Goal: Task Accomplishment & Management: Use online tool/utility

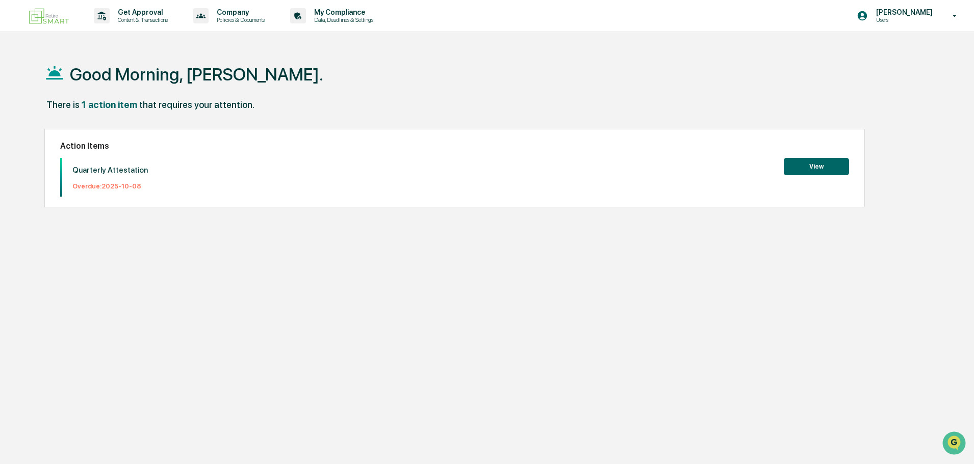
drag, startPoint x: 833, startPoint y: 168, endPoint x: 817, endPoint y: 169, distance: 16.3
click at [817, 169] on button "View" at bounding box center [816, 166] width 65 height 17
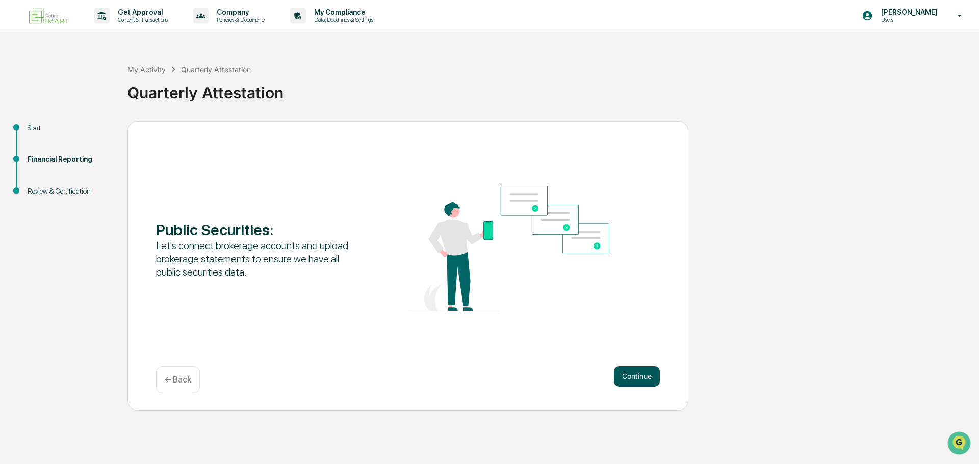
click at [639, 377] on button "Continue" at bounding box center [637, 377] width 46 height 20
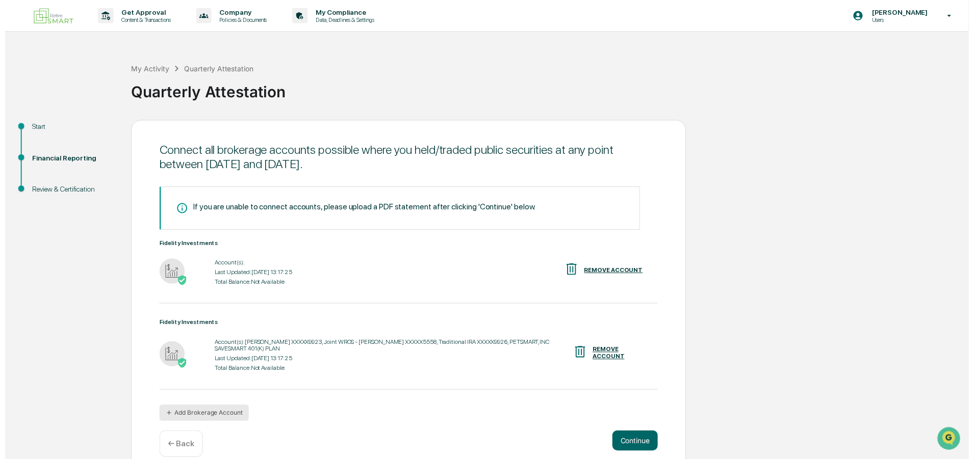
scroll to position [15, 0]
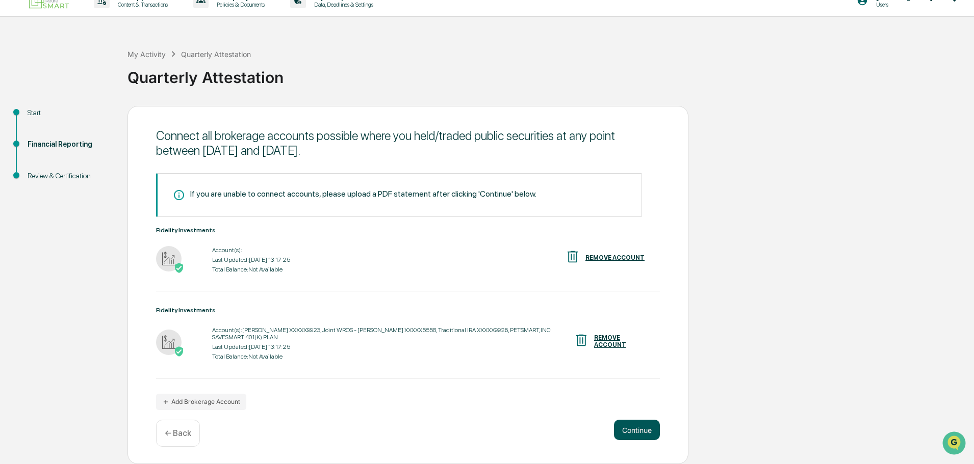
click at [641, 427] on button "Continue" at bounding box center [637, 430] width 46 height 20
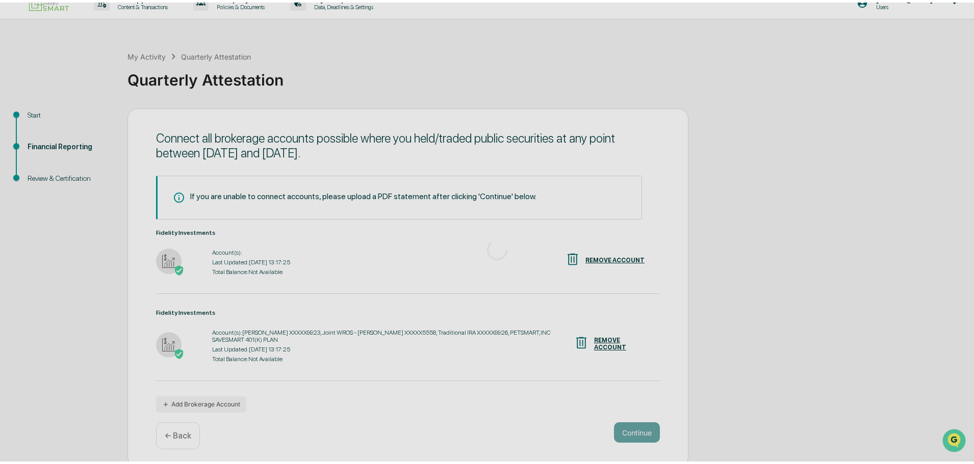
scroll to position [0, 0]
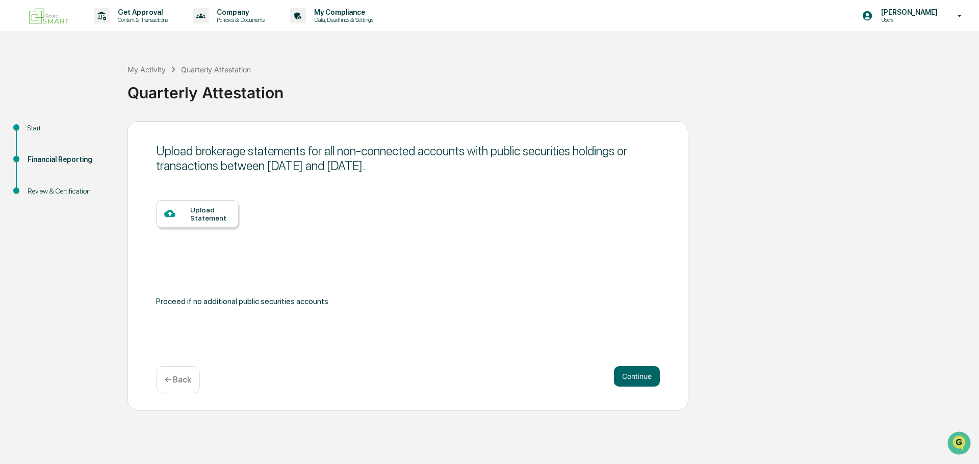
click at [203, 217] on div "Upload Statement" at bounding box center [210, 214] width 40 height 16
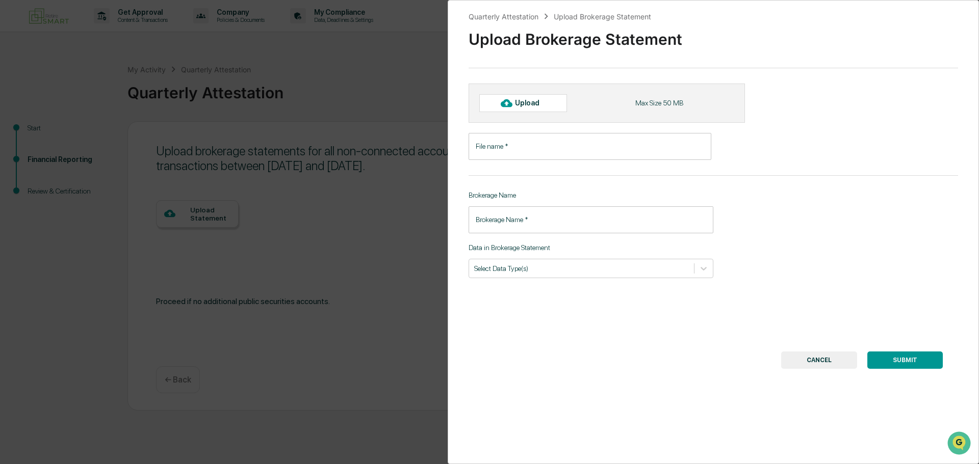
click at [828, 359] on button "CANCEL" at bounding box center [819, 360] width 76 height 17
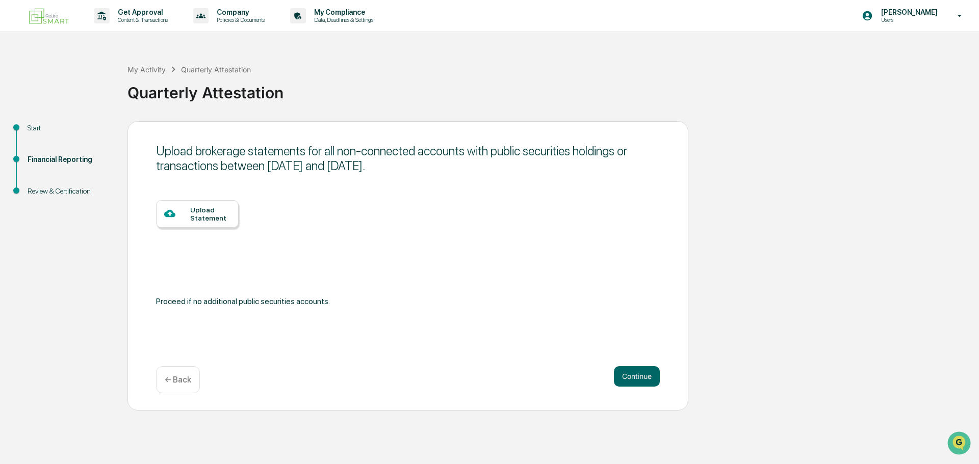
drag, startPoint x: 828, startPoint y: 359, endPoint x: 202, endPoint y: 213, distance: 643.0
click at [202, 213] on div "Upload Statement" at bounding box center [210, 214] width 40 height 16
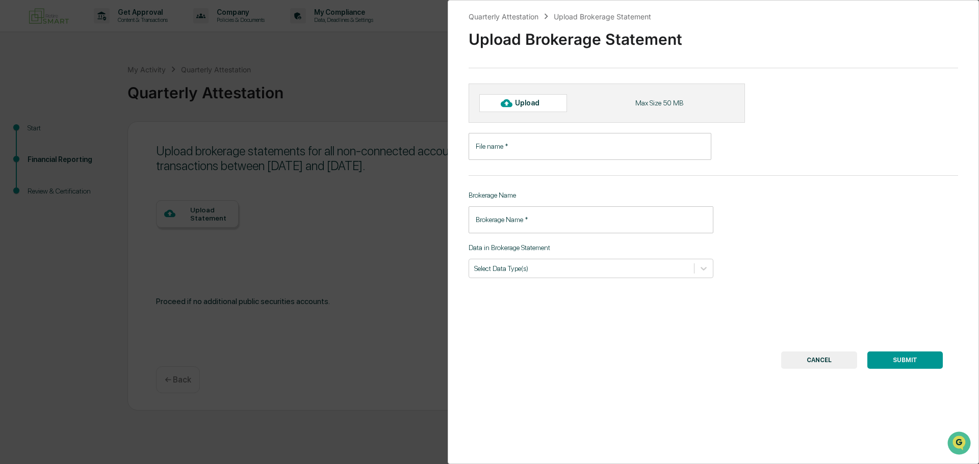
click at [543, 103] on div "Upload" at bounding box center [531, 103] width 33 height 8
click at [794, 361] on button "CANCEL" at bounding box center [819, 360] width 76 height 17
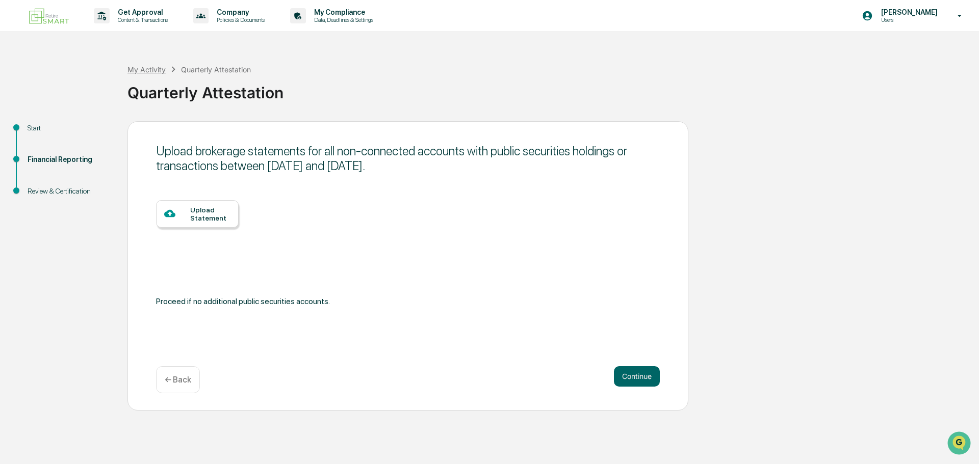
click at [133, 70] on div "My Activity" at bounding box center [146, 69] width 38 height 9
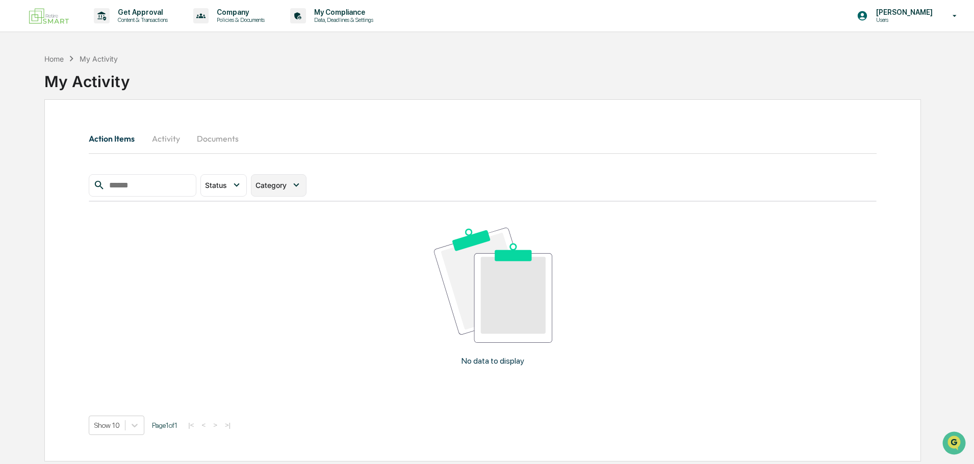
click at [302, 180] on icon at bounding box center [296, 184] width 11 height 11
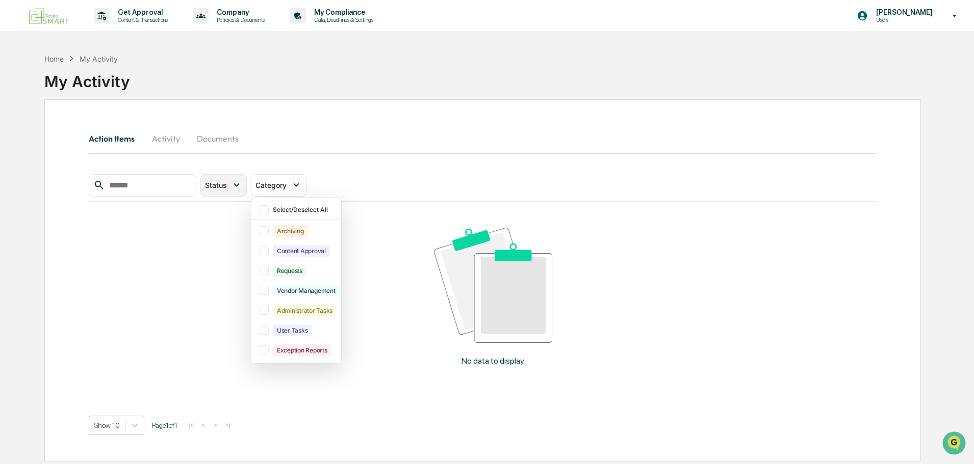
click at [242, 186] on icon at bounding box center [236, 184] width 11 height 11
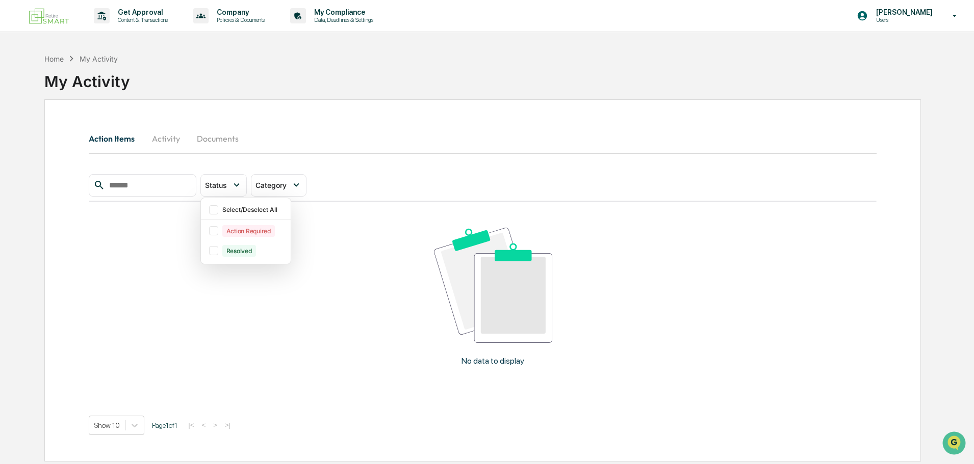
drag, startPoint x: 210, startPoint y: 194, endPoint x: 119, endPoint y: 243, distance: 103.6
click at [119, 243] on div "No data to display" at bounding box center [493, 301] width 808 height 199
